Goal: Information Seeking & Learning: Check status

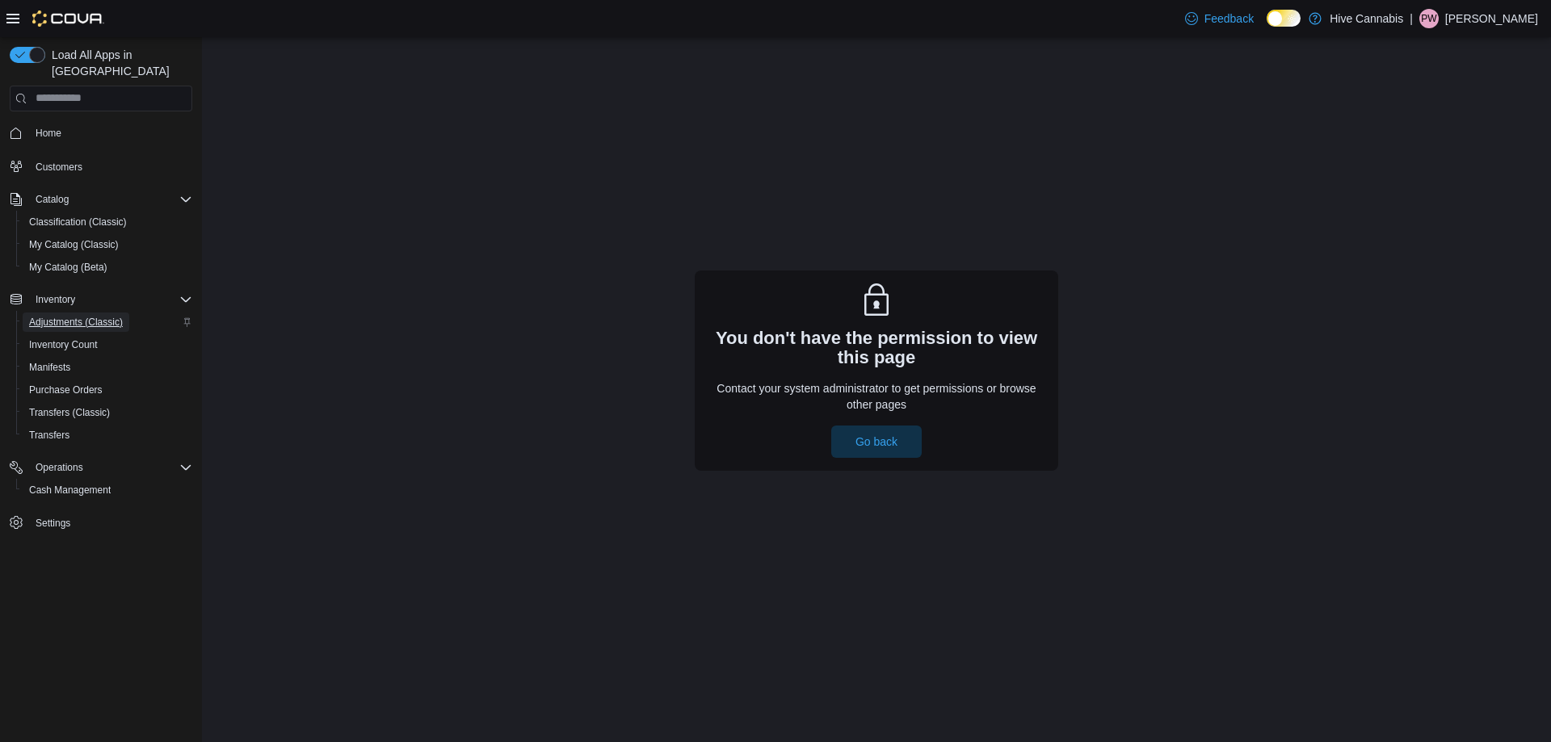
click at [73, 316] on span "Adjustments (Classic)" at bounding box center [76, 322] width 94 height 13
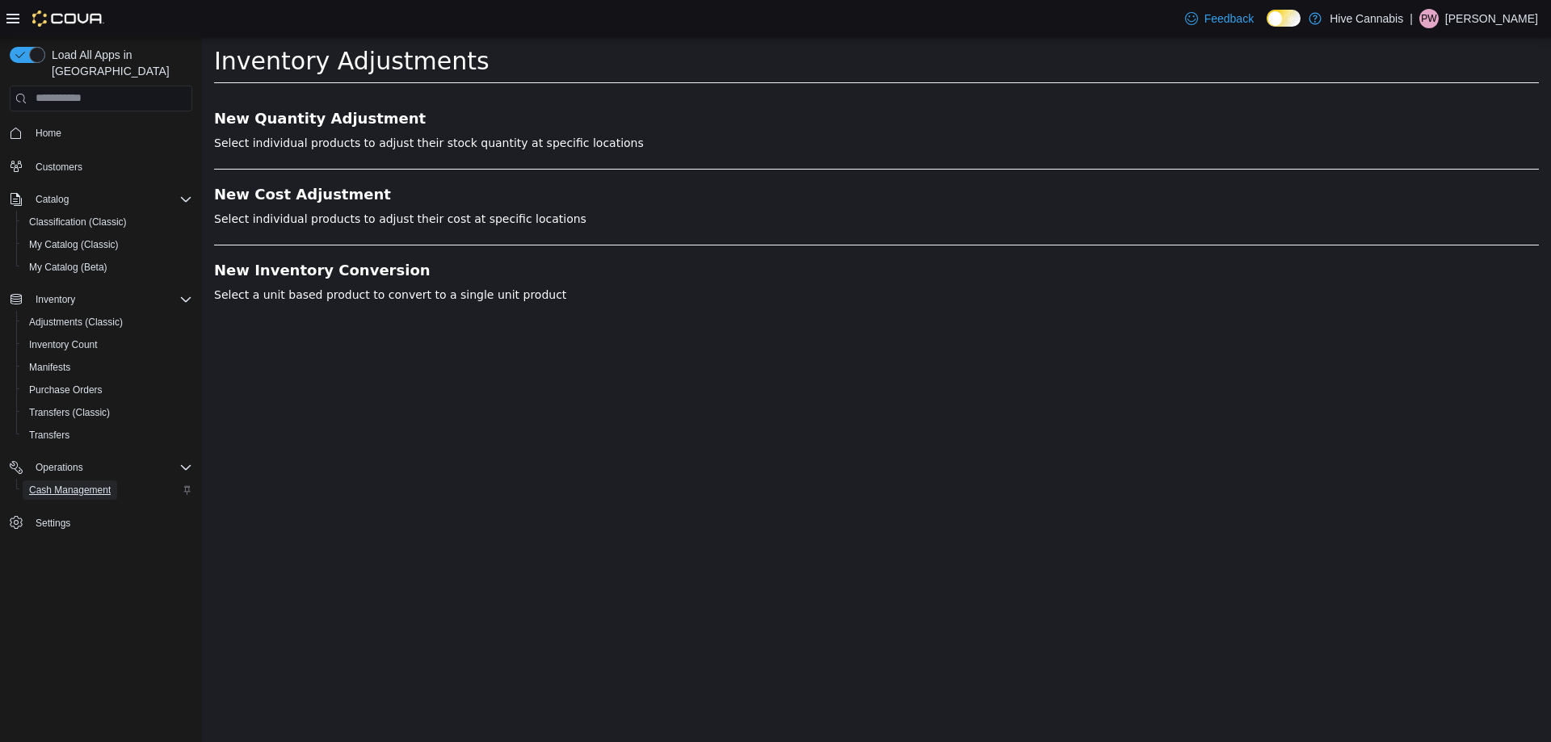
click at [73, 481] on span "Cash Management" at bounding box center [70, 490] width 82 height 19
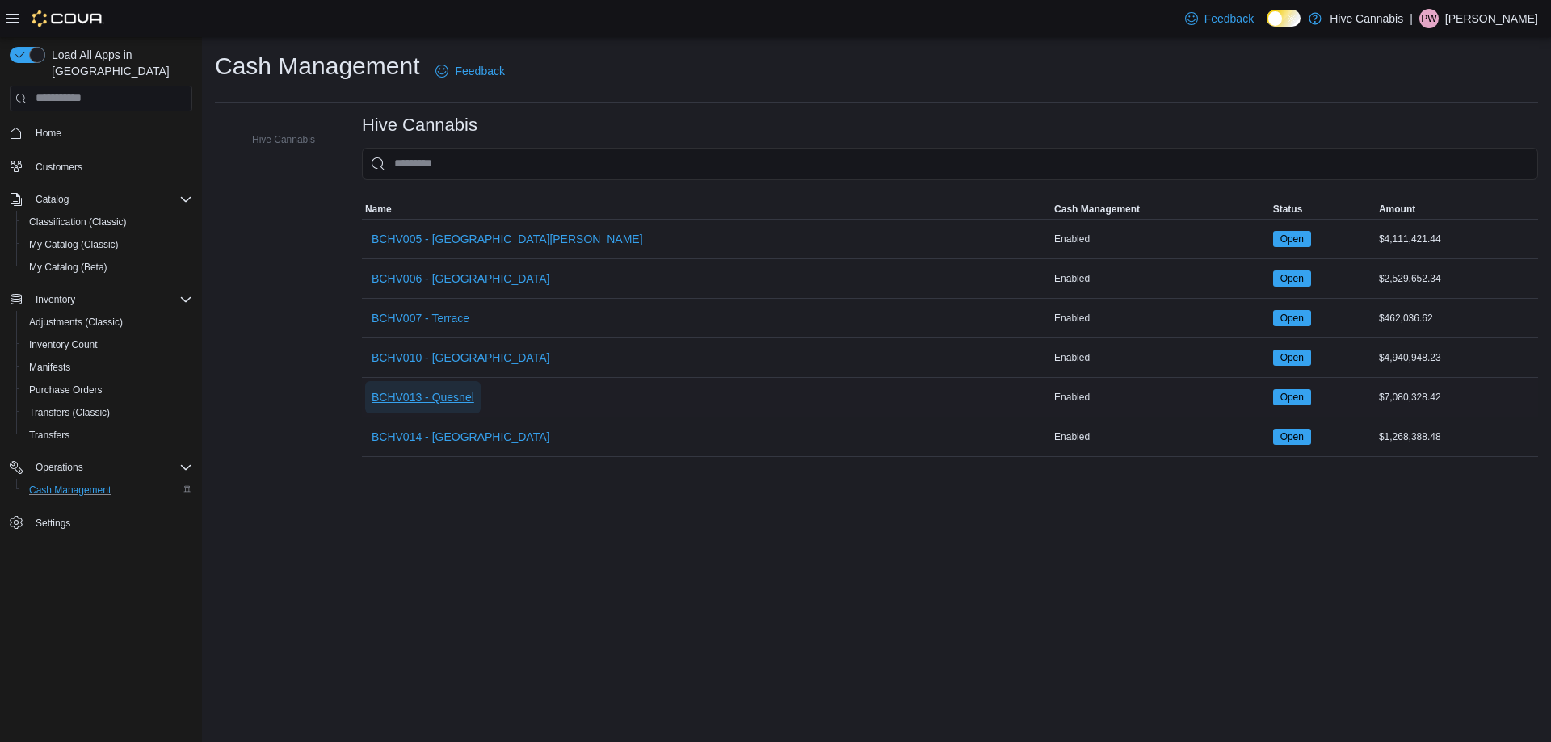
click at [452, 398] on span "BCHV013 - Quesnel" at bounding box center [423, 397] width 103 height 16
click at [470, 360] on span "BCHV010 - [GEOGRAPHIC_DATA]" at bounding box center [461, 358] width 178 height 16
click at [459, 430] on span "BCHV014 - [GEOGRAPHIC_DATA]" at bounding box center [461, 437] width 178 height 16
click at [421, 314] on span "BCHV007 - Terrace" at bounding box center [421, 318] width 98 height 16
click at [442, 271] on span "BCHV006 - [GEOGRAPHIC_DATA]" at bounding box center [461, 279] width 178 height 16
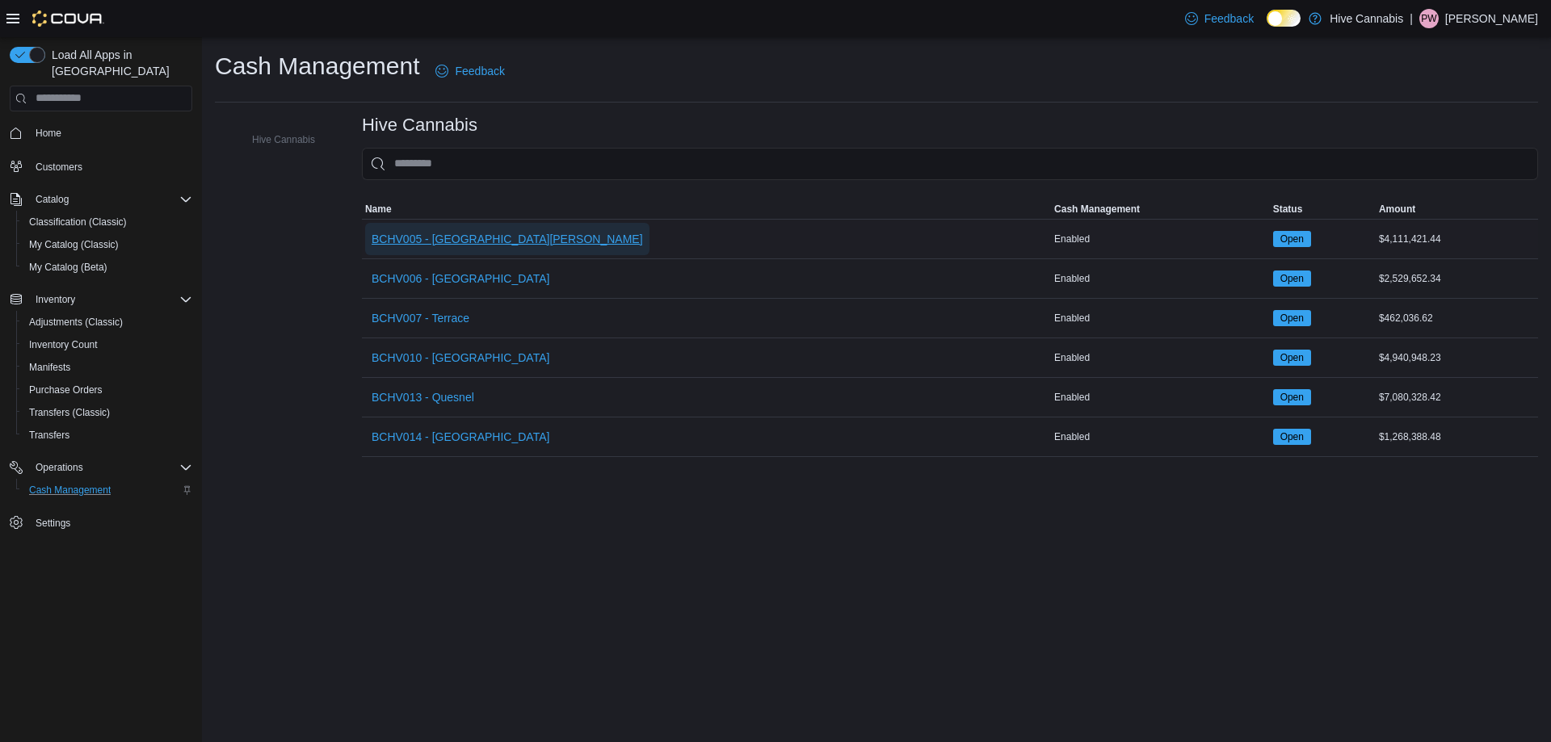
click at [428, 238] on span "BCHV005 - [GEOGRAPHIC_DATA][PERSON_NAME]" at bounding box center [507, 239] width 271 height 16
